Goal: Task Accomplishment & Management: Manage account settings

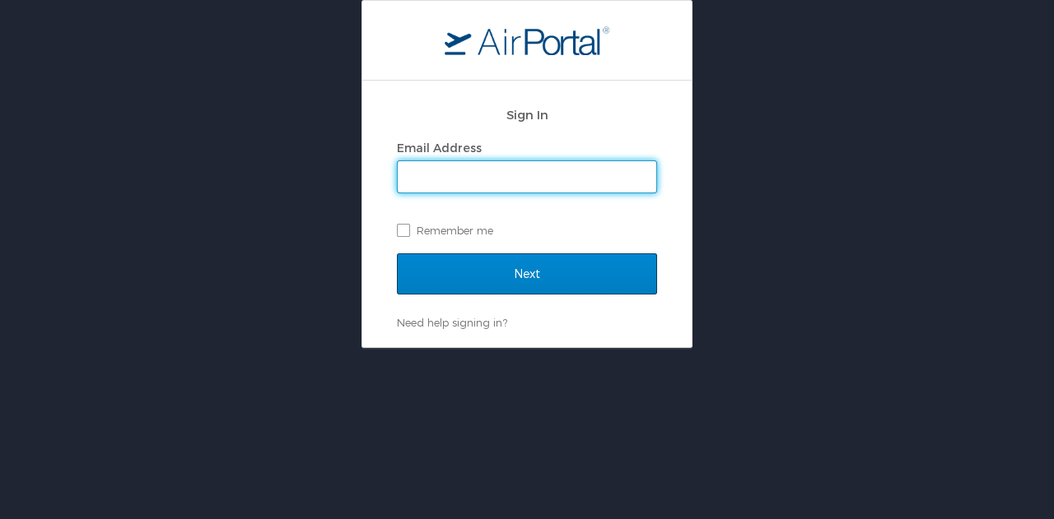
type input "lfuller@hmhf.com"
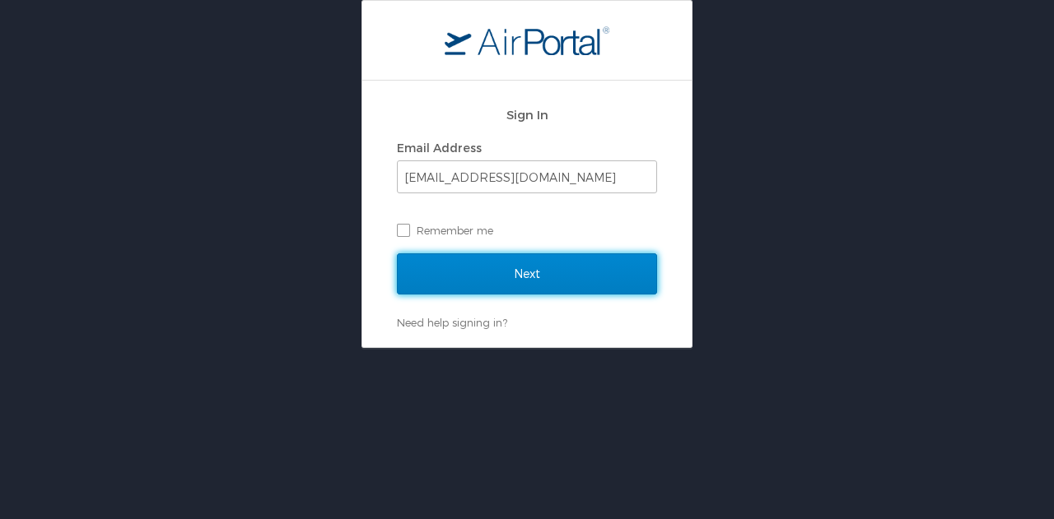
click at [575, 274] on input "Next" at bounding box center [527, 274] width 260 height 41
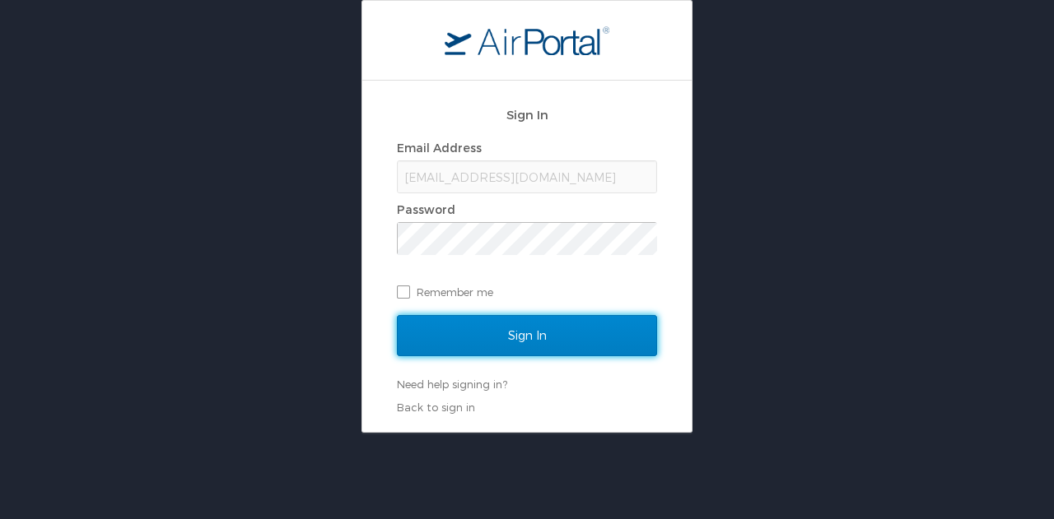
click at [598, 327] on input "Sign In" at bounding box center [527, 335] width 260 height 41
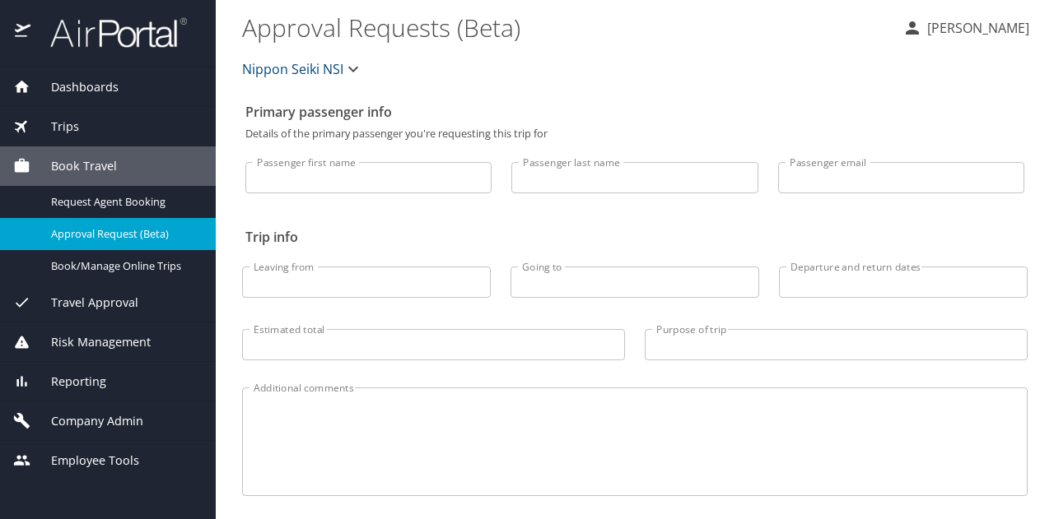
select select "US"
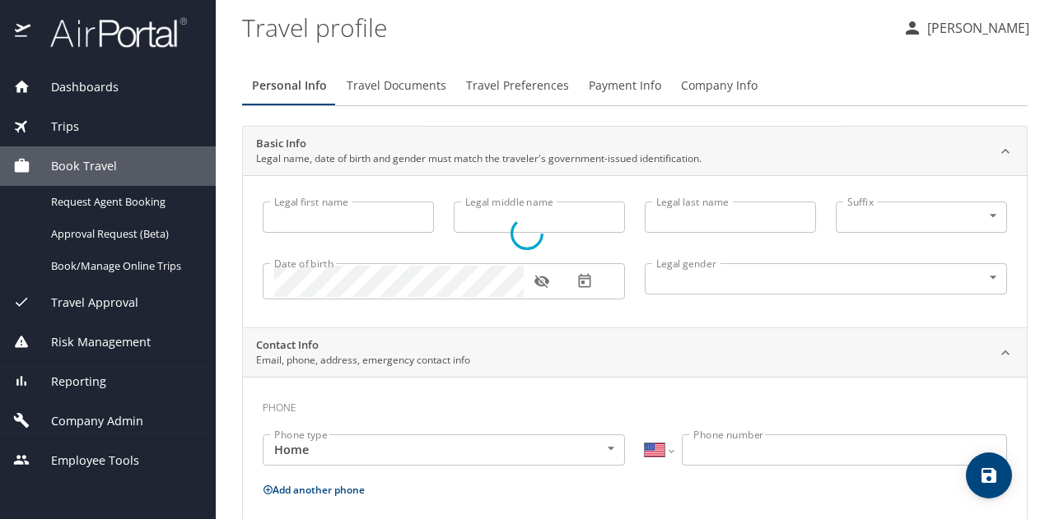
type input "[PERSON_NAME]"
type input "[DEMOGRAPHIC_DATA]"
select select "US"
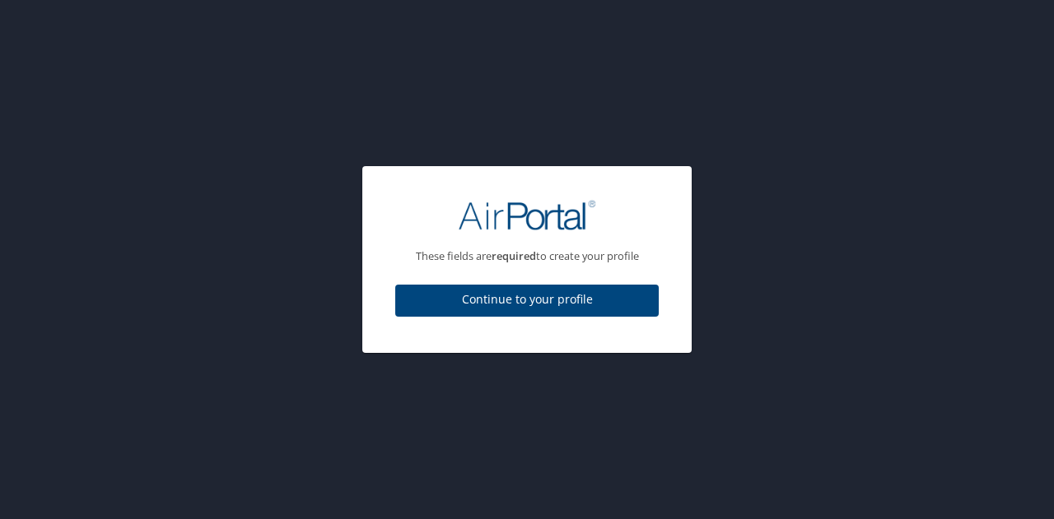
click at [645, 312] on button "Continue to your profile" at bounding box center [526, 301] width 263 height 32
select select "US"
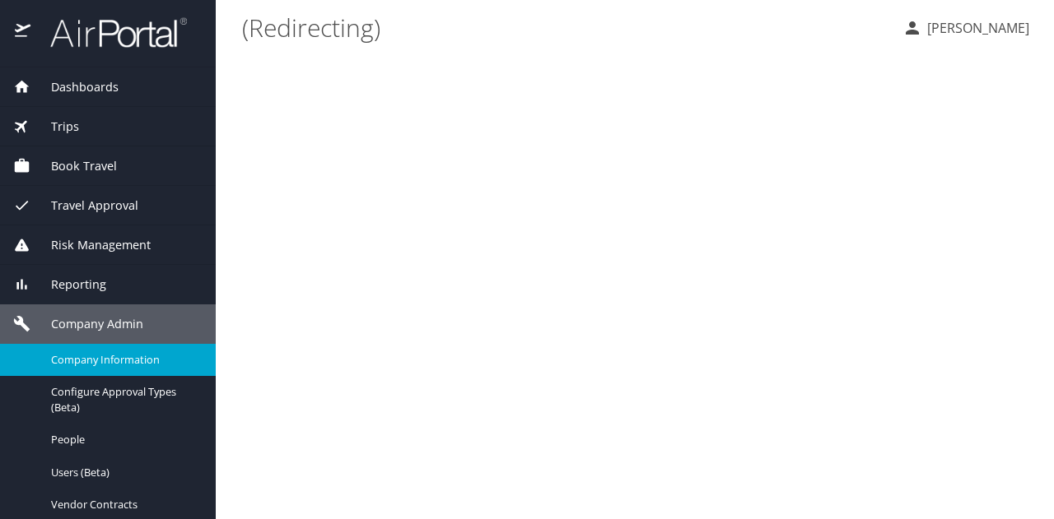
select select "US"
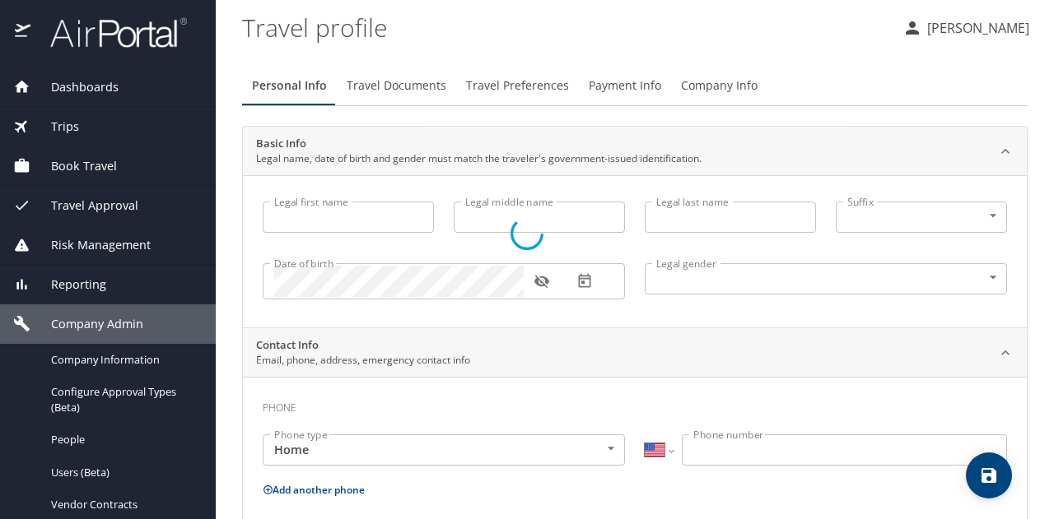
type input "[PERSON_NAME]"
type input "[DEMOGRAPHIC_DATA]"
select select "US"
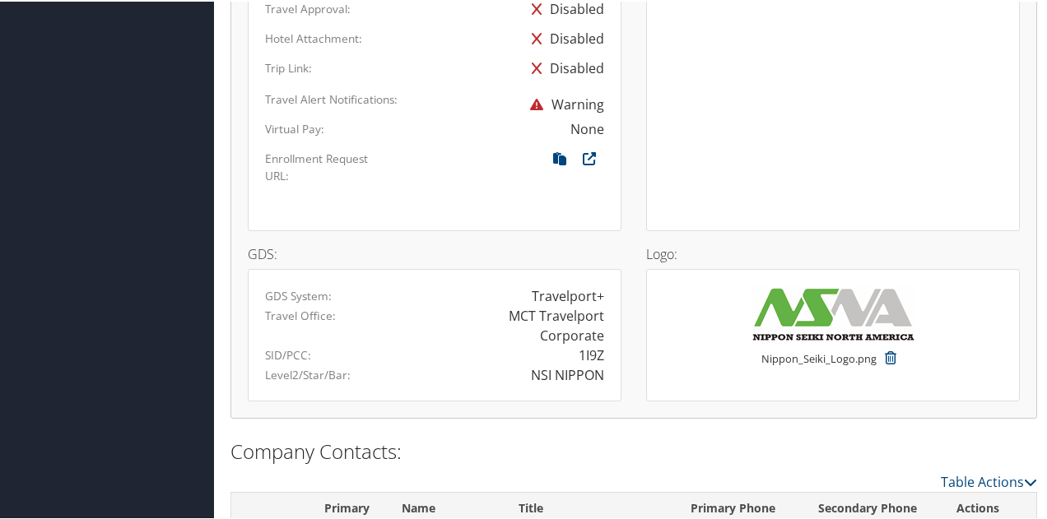
scroll to position [1193, 0]
